Goal: Task Accomplishment & Management: Manage account settings

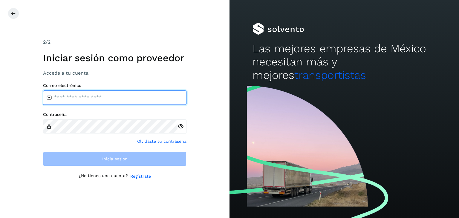
click at [80, 95] on input "email" at bounding box center [114, 98] width 143 height 14
click at [80, 96] on input "email" at bounding box center [114, 98] width 143 height 14
type input "**********"
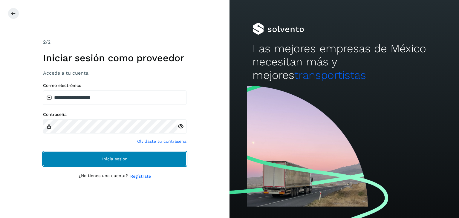
click at [110, 157] on span "Inicia sesión" at bounding box center [114, 159] width 25 height 4
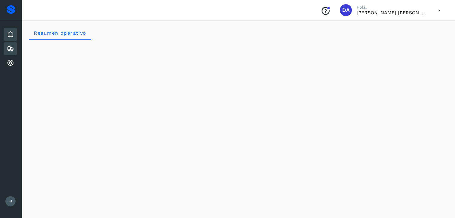
click at [11, 48] on icon at bounding box center [10, 48] width 7 height 7
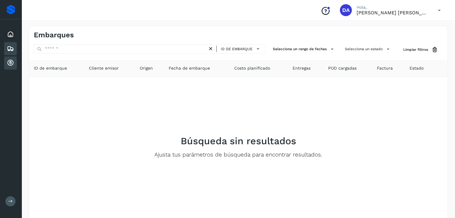
click at [10, 62] on icon at bounding box center [10, 62] width 7 height 7
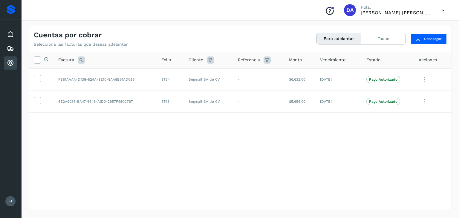
click at [444, 9] on icon at bounding box center [443, 10] width 12 height 12
click at [409, 25] on div "Cerrar sesión" at bounding box center [413, 26] width 71 height 11
